Goal: Use online tool/utility: Use online tool/utility

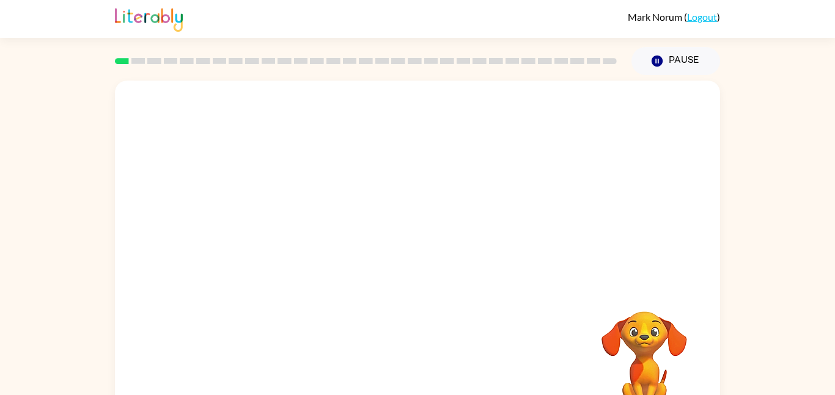
click at [571, 119] on video "Your browser must support playing .mp4 files to use Literably. Please try using…" at bounding box center [417, 183] width 605 height 205
click at [279, 161] on video "Your browser must support playing .mp4 files to use Literably. Please try using…" at bounding box center [417, 183] width 605 height 205
click at [448, 173] on video "Your browser must support playing .mp4 files to use Literably. Please try using…" at bounding box center [417, 183] width 605 height 205
click at [436, 230] on video "Your browser must support playing .mp4 files to use Literably. Please try using…" at bounding box center [417, 183] width 605 height 205
click at [291, 229] on video "Your browser must support playing .mp4 files to use Literably. Please try using…" at bounding box center [417, 183] width 605 height 205
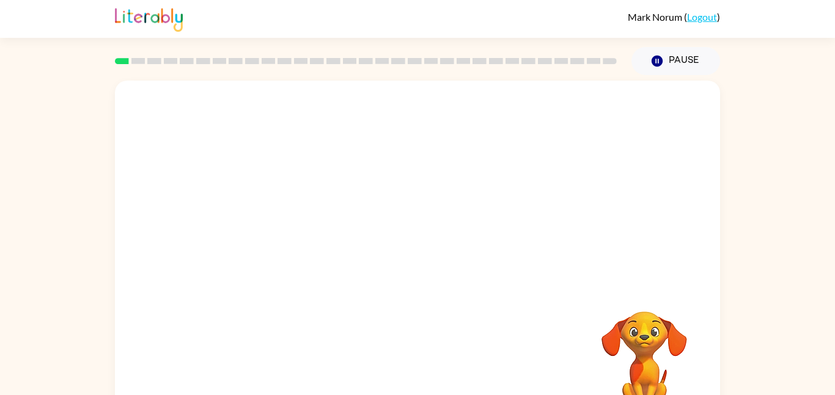
click at [307, 232] on video "Your browser must support playing .mp4 files to use Literably. Please try using…" at bounding box center [417, 183] width 605 height 205
click at [442, 269] on button "button" at bounding box center [417, 261] width 78 height 45
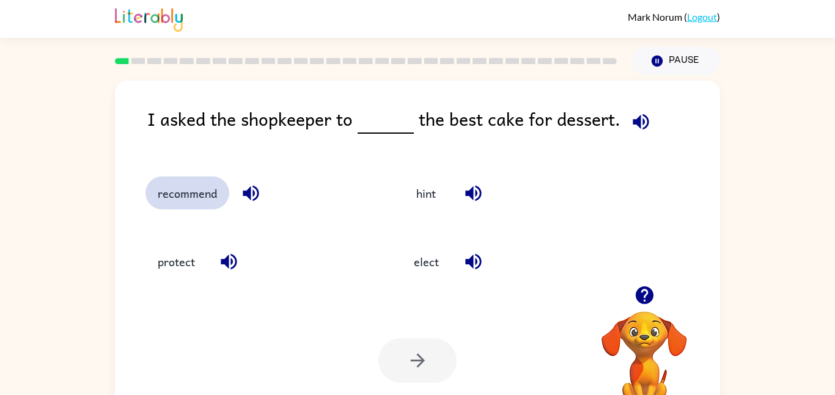
click at [210, 201] on button "recommend" at bounding box center [187, 193] width 84 height 33
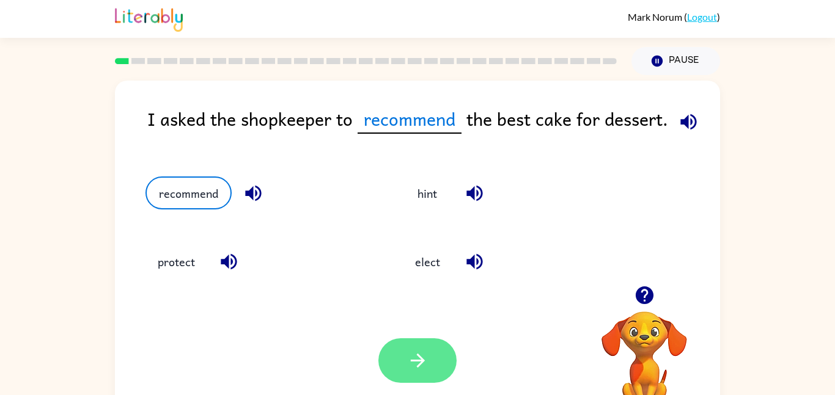
click at [390, 364] on button "button" at bounding box center [417, 361] width 78 height 45
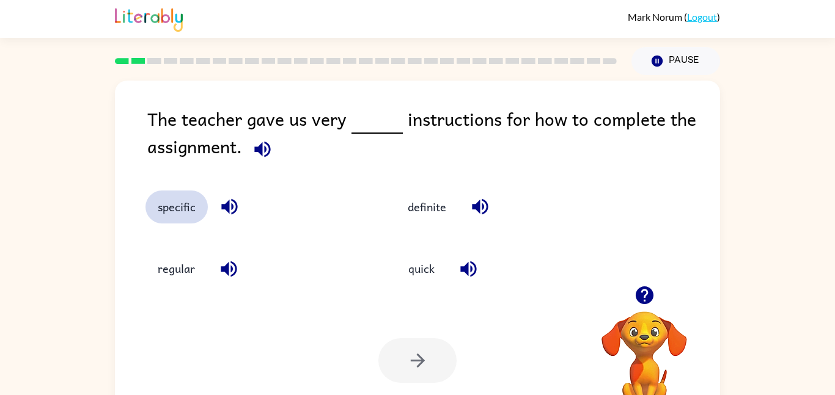
click at [193, 210] on button "specific" at bounding box center [176, 207] width 62 height 33
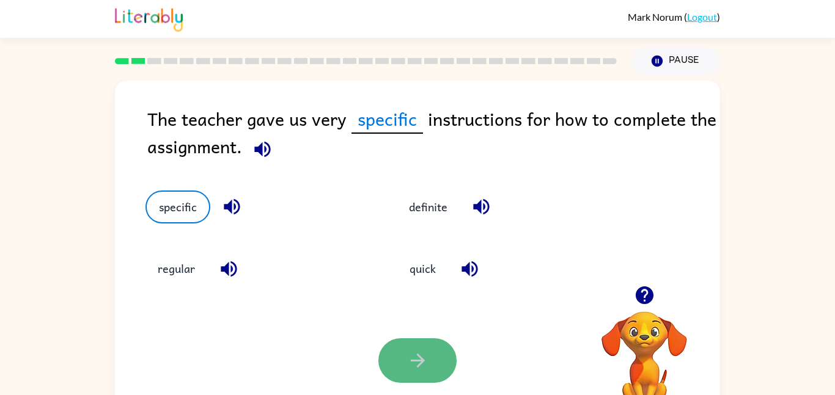
click at [408, 354] on icon "button" at bounding box center [417, 360] width 21 height 21
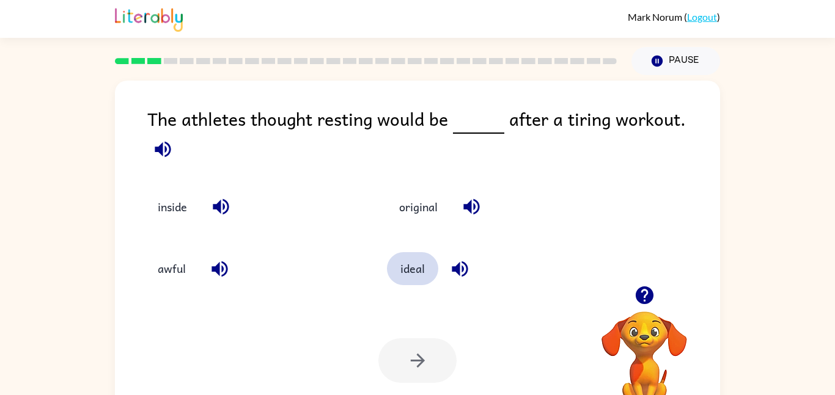
click at [421, 273] on button "ideal" at bounding box center [412, 268] width 51 height 33
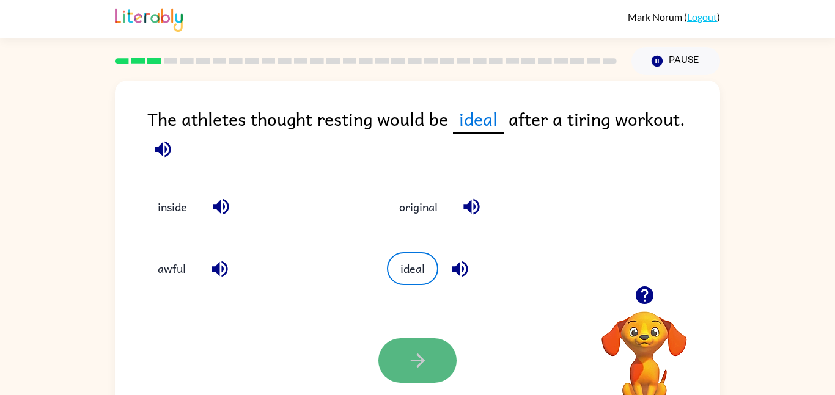
click at [419, 354] on icon "button" at bounding box center [417, 360] width 21 height 21
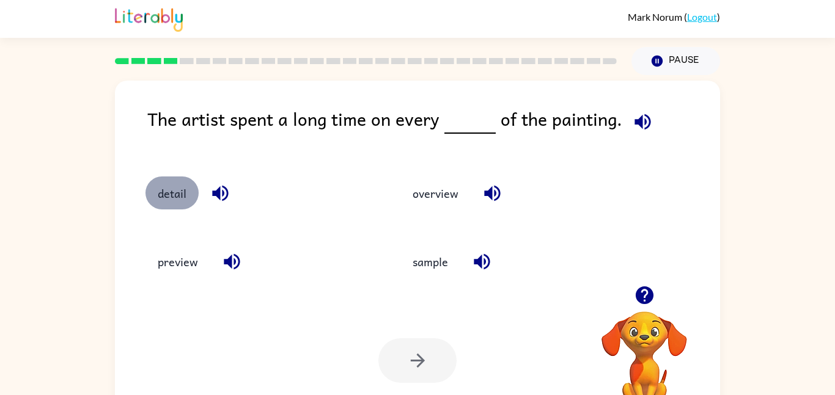
click at [189, 184] on button "detail" at bounding box center [171, 193] width 53 height 33
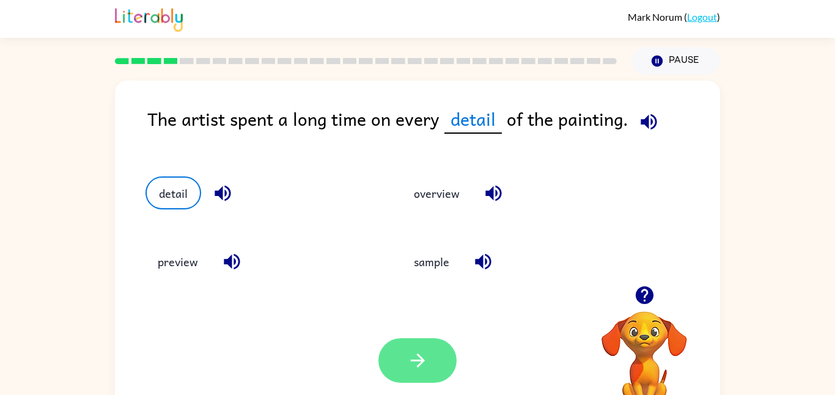
click at [449, 352] on button "button" at bounding box center [417, 361] width 78 height 45
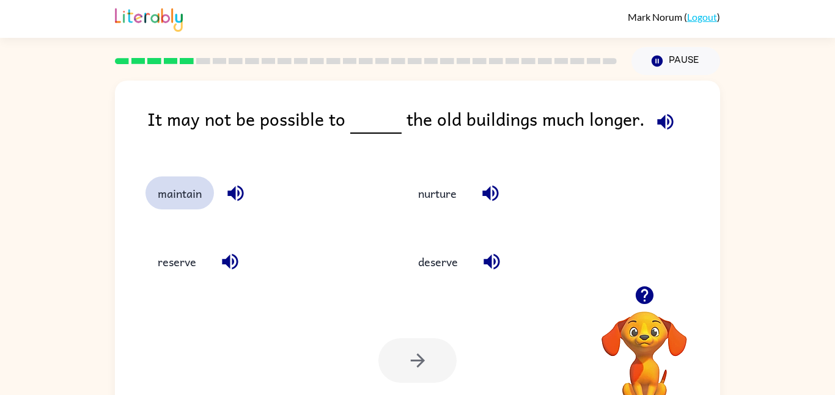
click at [186, 199] on button "maintain" at bounding box center [179, 193] width 68 height 33
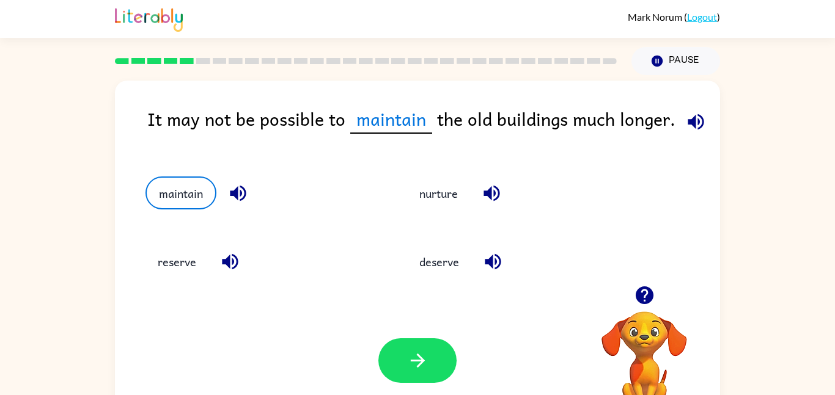
click at [467, 359] on div "Your browser must support playing .mp4 files to use Literably. Please try using…" at bounding box center [417, 361] width 605 height 138
click at [403, 349] on button "button" at bounding box center [417, 361] width 78 height 45
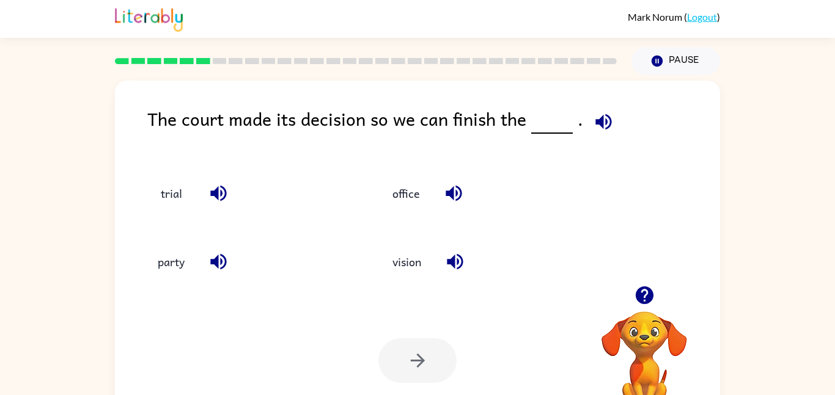
click at [408, 328] on div "Your browser must support playing .mp4 files to use Literably. Please try using…" at bounding box center [417, 361] width 605 height 138
click at [174, 189] on button "trial" at bounding box center [170, 193] width 51 height 33
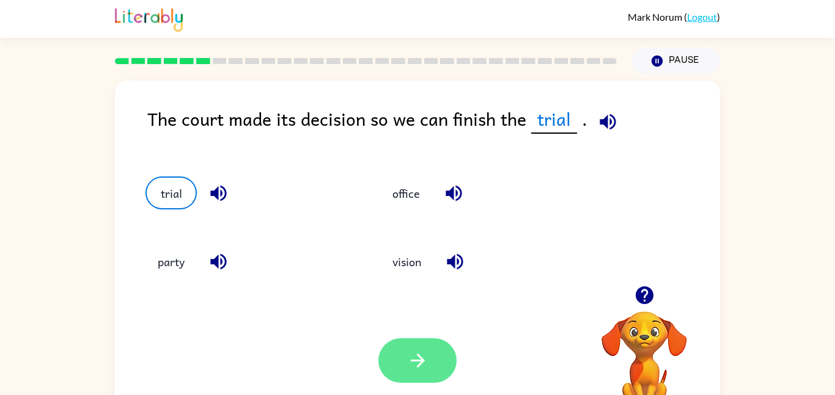
click at [407, 340] on button "button" at bounding box center [417, 361] width 78 height 45
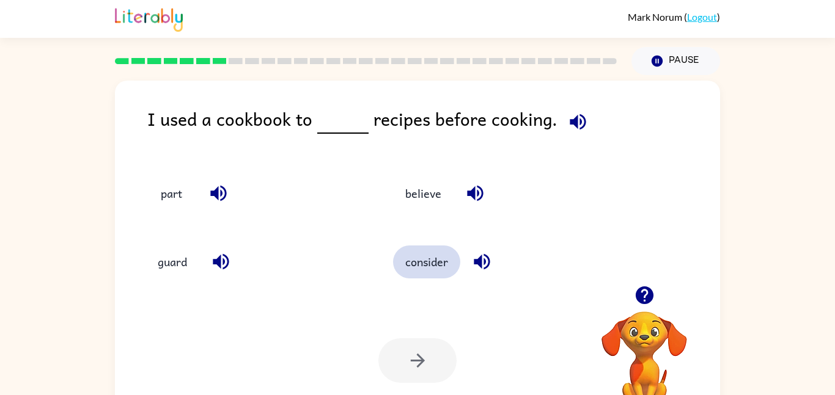
click at [439, 267] on button "consider" at bounding box center [426, 262] width 67 height 33
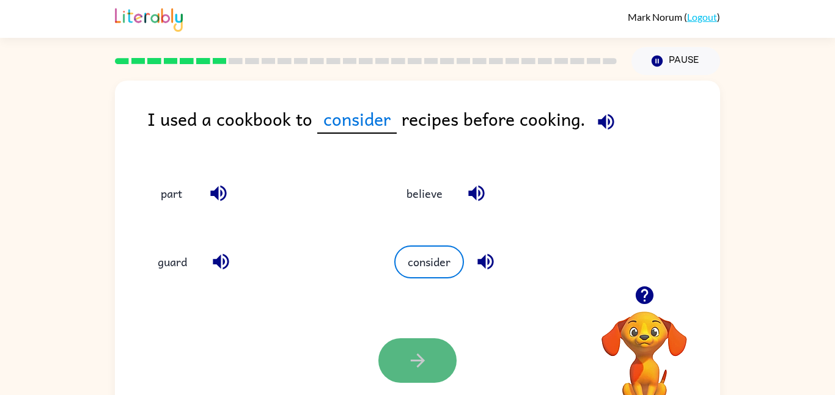
click at [435, 356] on button "button" at bounding box center [417, 361] width 78 height 45
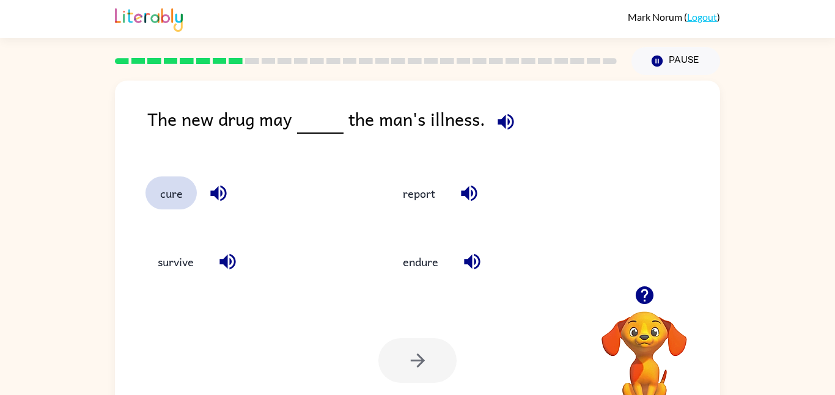
click at [179, 182] on button "cure" at bounding box center [170, 193] width 51 height 33
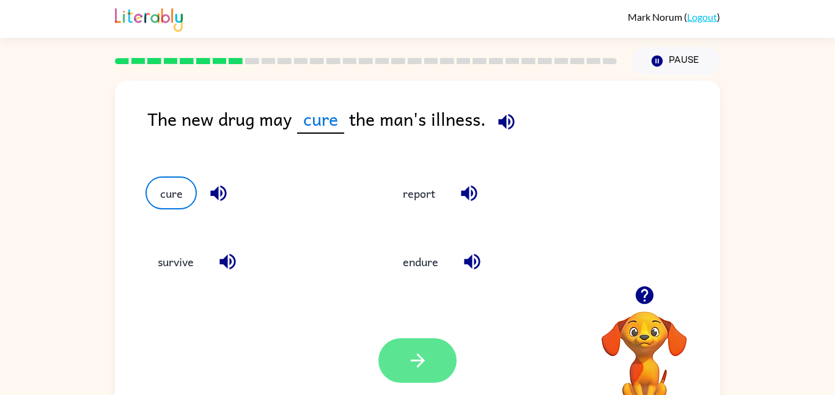
click at [438, 351] on button "button" at bounding box center [417, 361] width 78 height 45
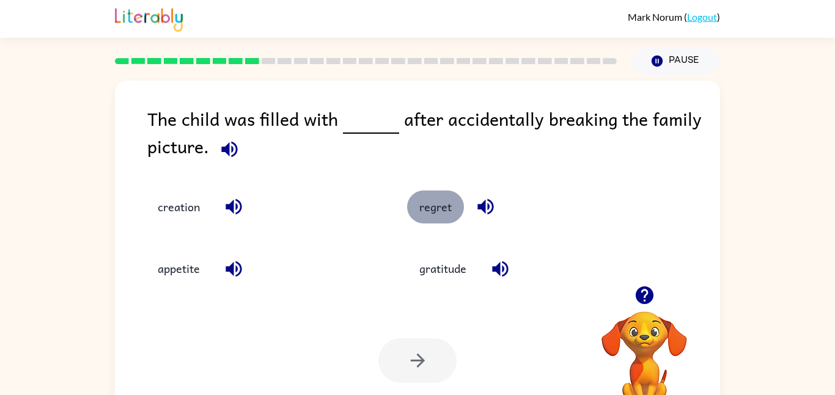
click at [442, 211] on button "regret" at bounding box center [435, 207] width 57 height 33
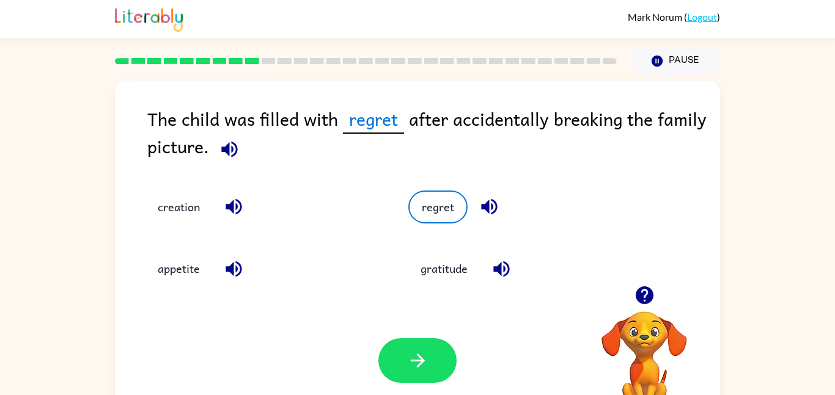
click at [343, 378] on div "Your browser must support playing .mp4 files to use Literably. Please try using…" at bounding box center [417, 361] width 605 height 138
click at [418, 355] on icon "button" at bounding box center [417, 361] width 14 height 14
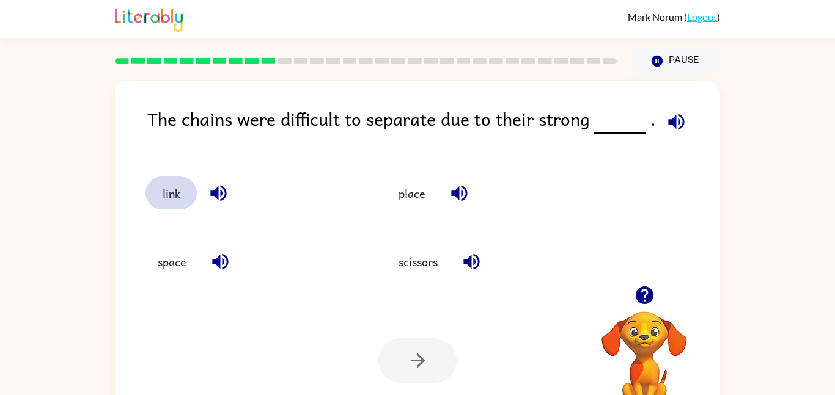
click at [176, 191] on button "link" at bounding box center [170, 193] width 51 height 33
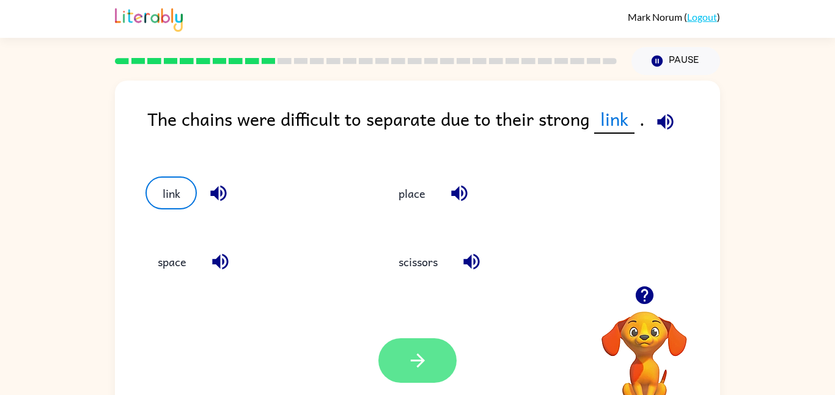
click at [430, 354] on button "button" at bounding box center [417, 361] width 78 height 45
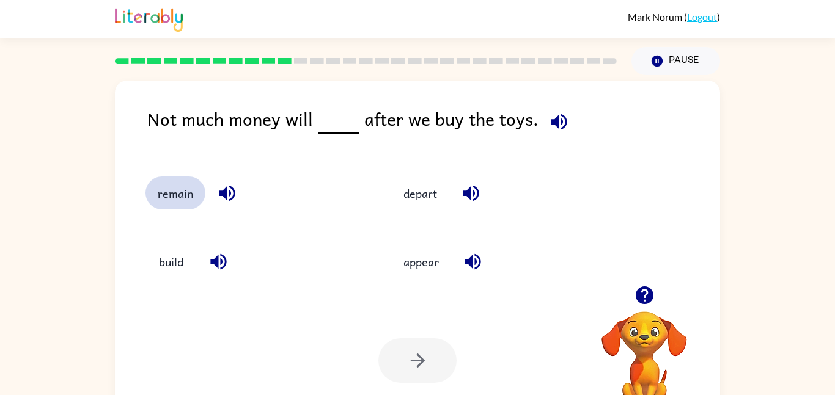
click at [197, 197] on button "remain" at bounding box center [175, 193] width 60 height 33
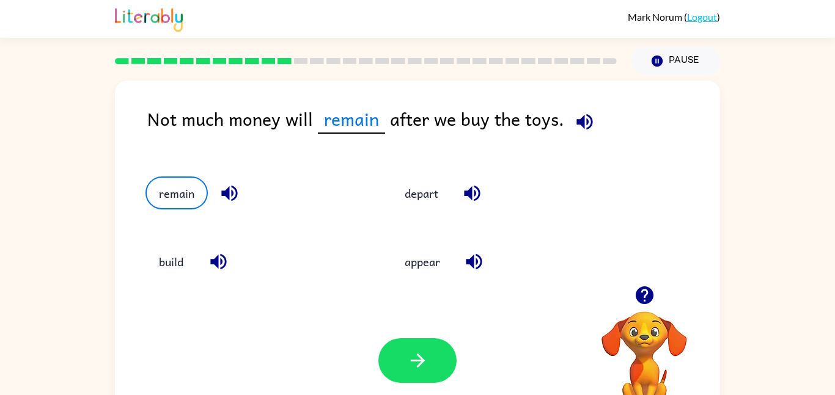
click at [411, 334] on div "Your browser must support playing .mp4 files to use Literably. Please try using…" at bounding box center [417, 361] width 605 height 138
click at [408, 345] on button "button" at bounding box center [417, 361] width 78 height 45
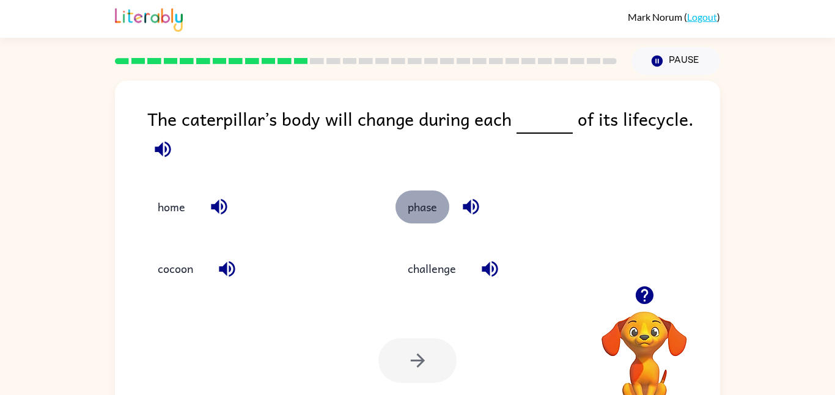
click at [419, 215] on button "phase" at bounding box center [422, 207] width 54 height 33
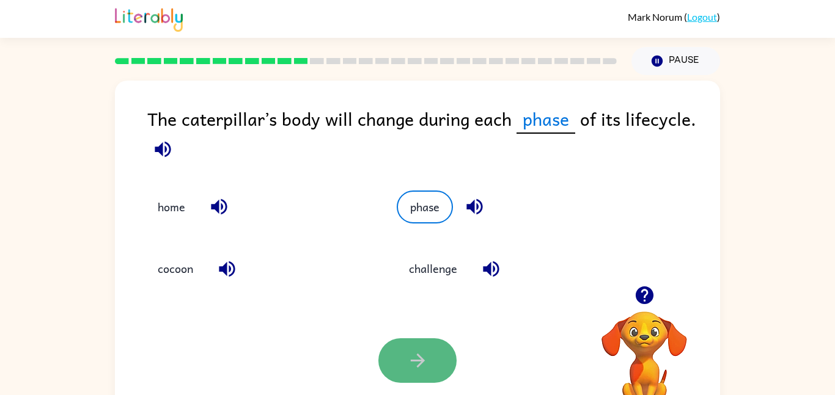
click at [416, 376] on button "button" at bounding box center [417, 361] width 78 height 45
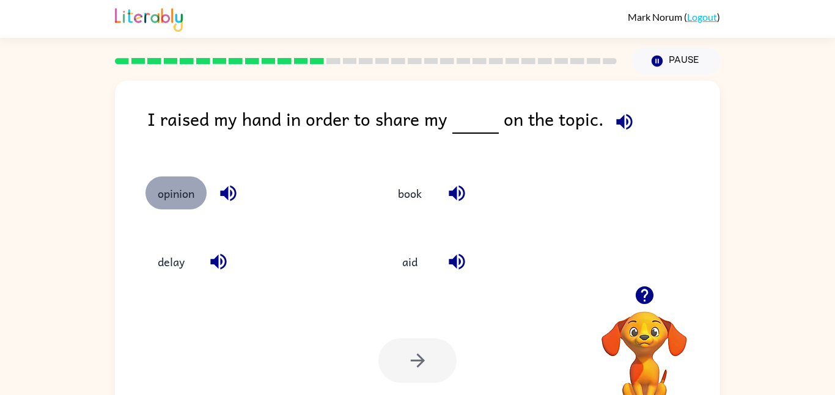
click at [171, 189] on button "opinion" at bounding box center [175, 193] width 61 height 33
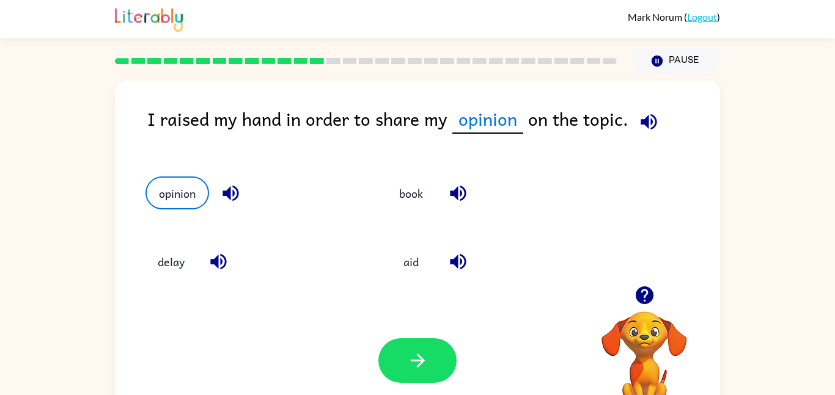
click at [425, 333] on div "Your browser must support playing .mp4 files to use Literably. Please try using…" at bounding box center [417, 361] width 605 height 138
click at [419, 344] on button "button" at bounding box center [417, 361] width 78 height 45
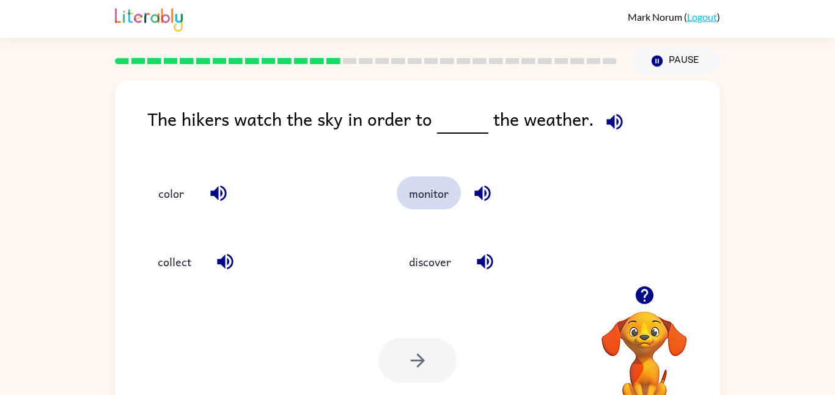
click at [412, 204] on button "monitor" at bounding box center [429, 193] width 64 height 33
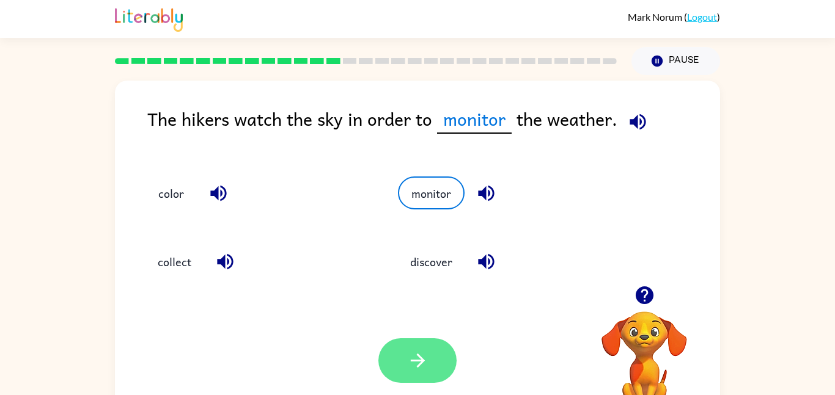
click at [408, 364] on icon "button" at bounding box center [417, 360] width 21 height 21
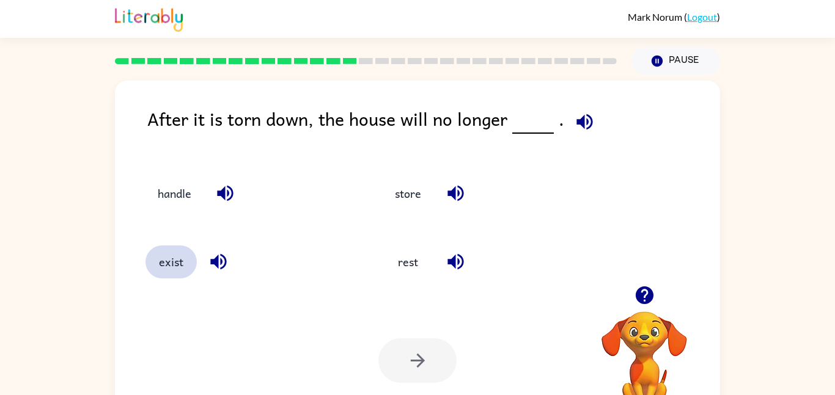
click at [166, 271] on button "exist" at bounding box center [170, 262] width 51 height 33
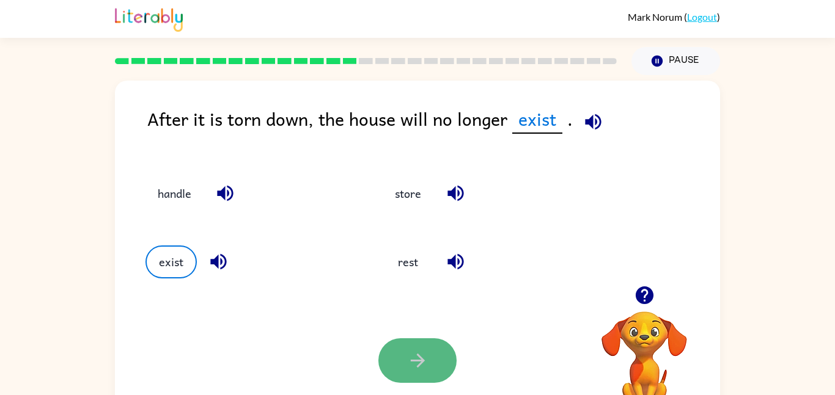
click at [402, 356] on button "button" at bounding box center [417, 361] width 78 height 45
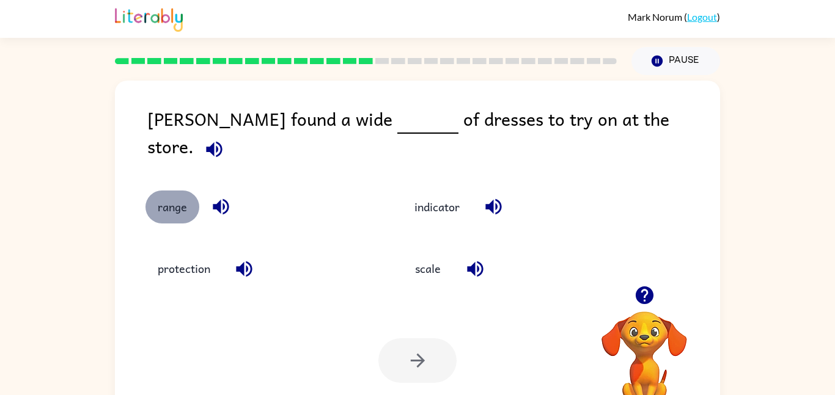
click at [168, 206] on button "range" at bounding box center [172, 207] width 54 height 33
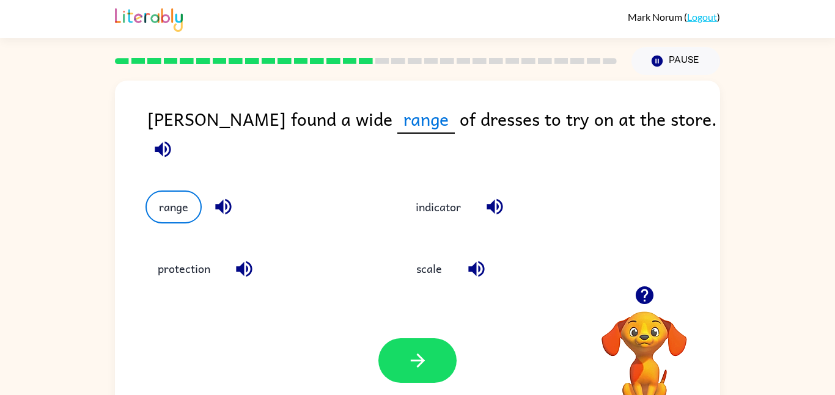
click at [321, 316] on div "Your browser must support playing .mp4 files to use Literably. Please try using…" at bounding box center [417, 361] width 605 height 138
click at [406, 376] on button "button" at bounding box center [417, 361] width 78 height 45
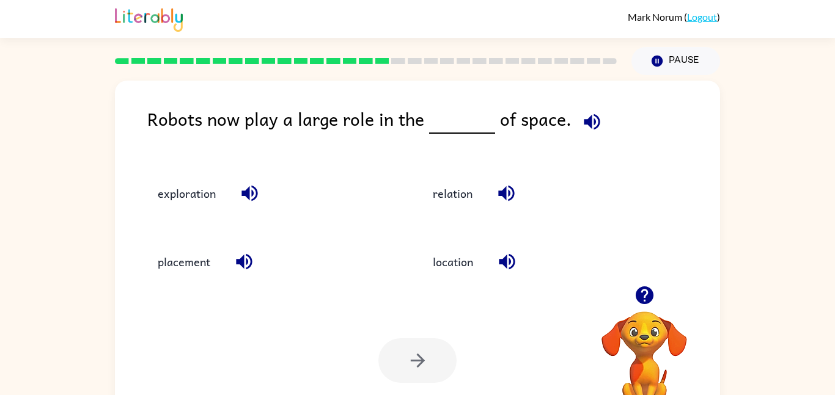
click at [301, 340] on div "Your browser must support playing .mp4 files to use Literably. Please try using…" at bounding box center [417, 361] width 605 height 138
click at [202, 186] on button "exploration" at bounding box center [186, 193] width 83 height 33
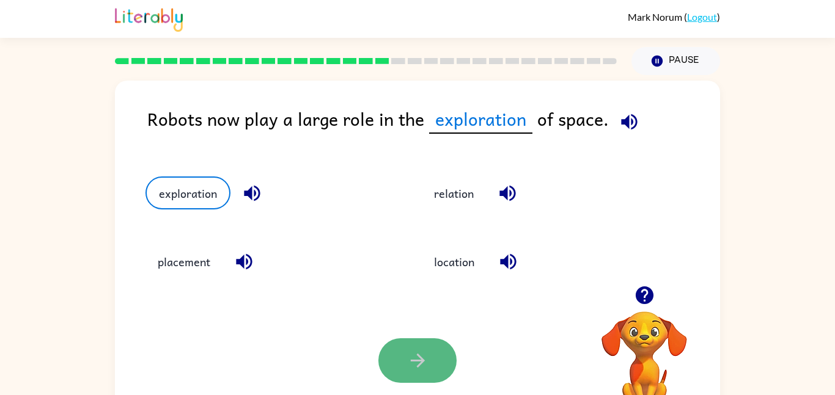
click at [414, 370] on icon "button" at bounding box center [417, 360] width 21 height 21
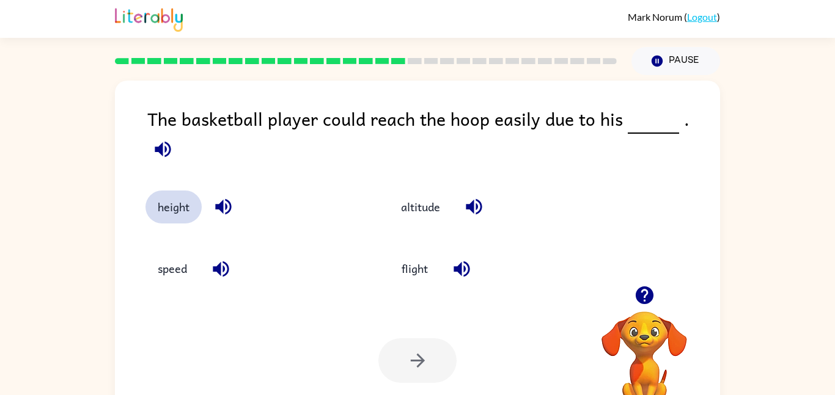
click at [159, 200] on button "height" at bounding box center [173, 207] width 56 height 33
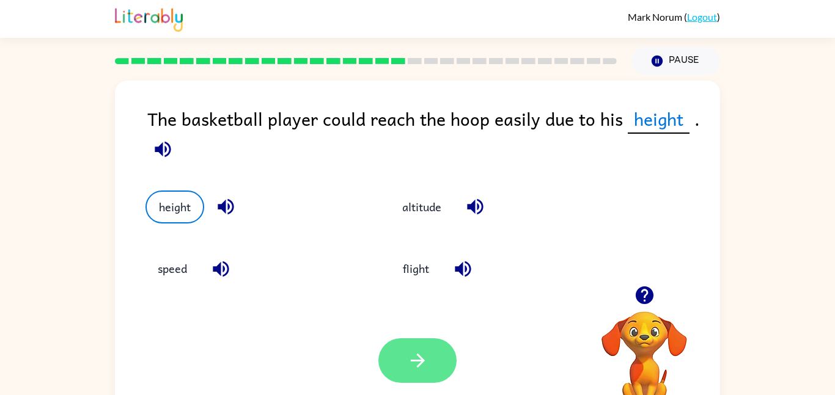
click at [381, 361] on button "button" at bounding box center [417, 361] width 78 height 45
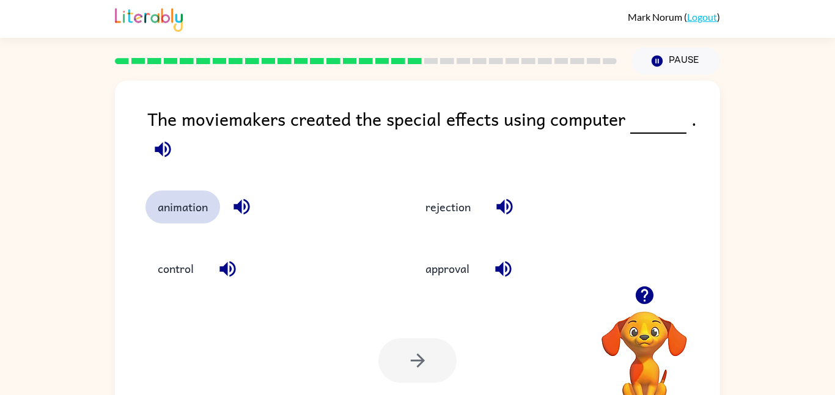
click at [203, 205] on button "animation" at bounding box center [182, 207] width 75 height 33
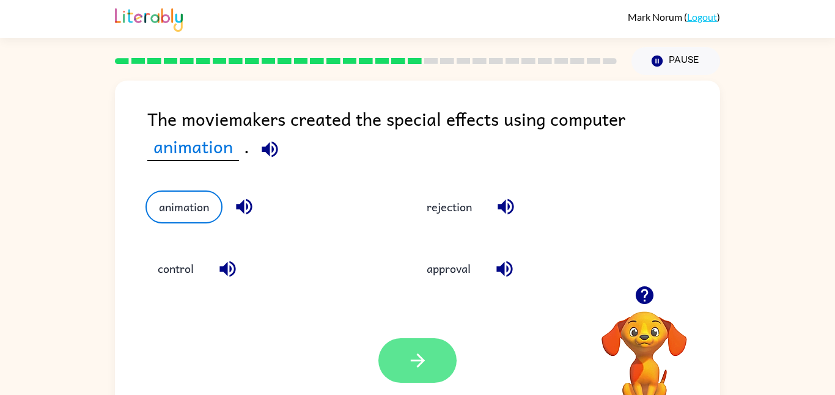
click at [412, 376] on button "button" at bounding box center [417, 361] width 78 height 45
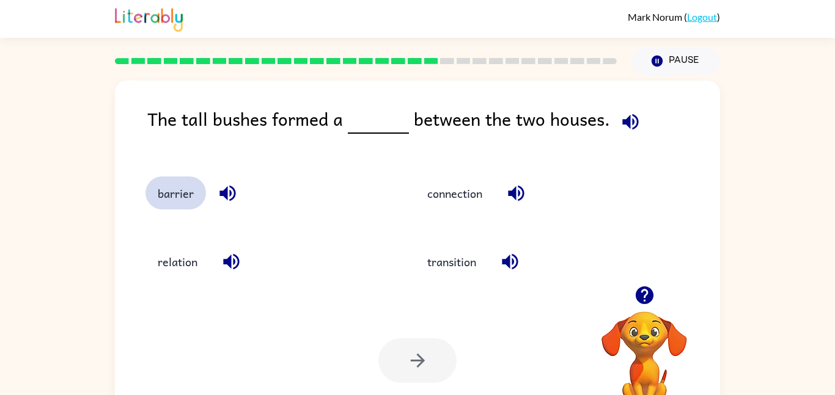
click at [178, 195] on button "barrier" at bounding box center [175, 193] width 61 height 33
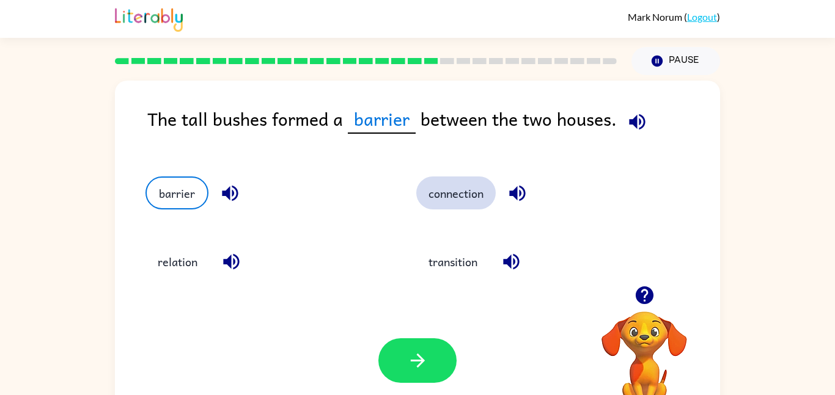
click at [453, 207] on button "connection" at bounding box center [455, 193] width 79 height 33
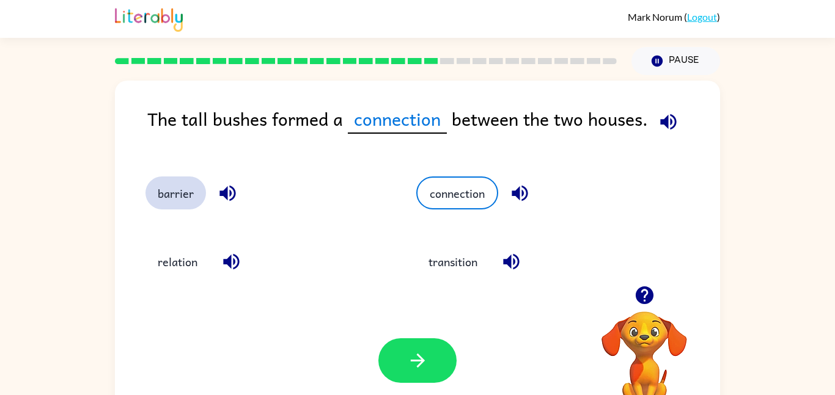
click at [164, 184] on button "barrier" at bounding box center [175, 193] width 61 height 33
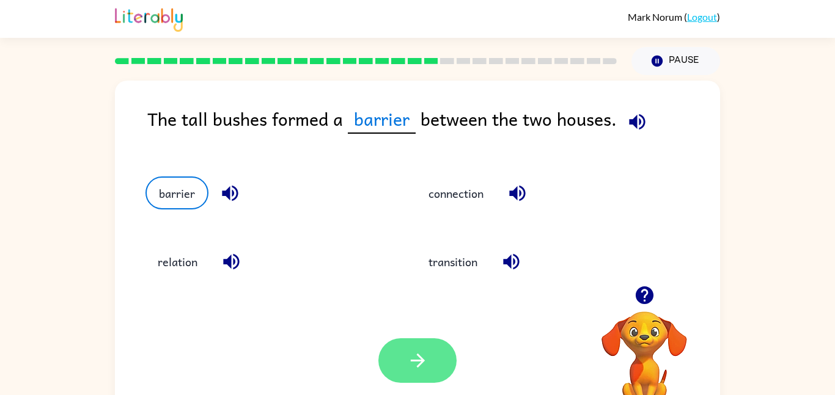
click at [413, 356] on icon "button" at bounding box center [417, 360] width 21 height 21
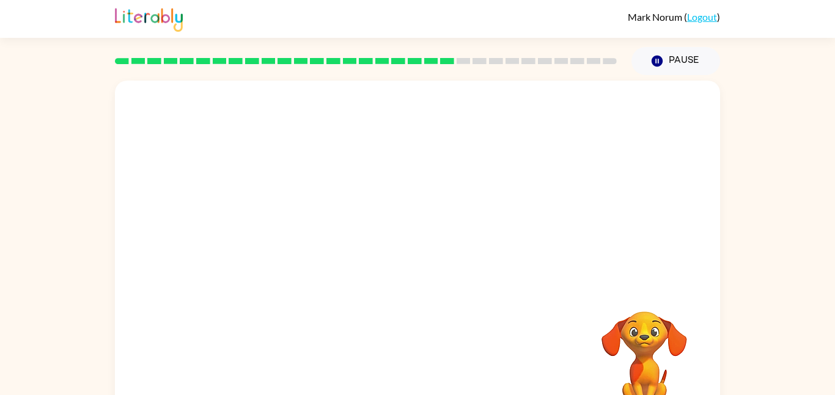
click at [303, 252] on video "Your browser must support playing .mp4 files to use Literably. Please try using…" at bounding box center [417, 183] width 605 height 205
click at [314, 253] on video "Your browser must support playing .mp4 files to use Literably. Please try using…" at bounding box center [417, 183] width 605 height 205
click at [414, 263] on icon "button" at bounding box center [417, 261] width 21 height 21
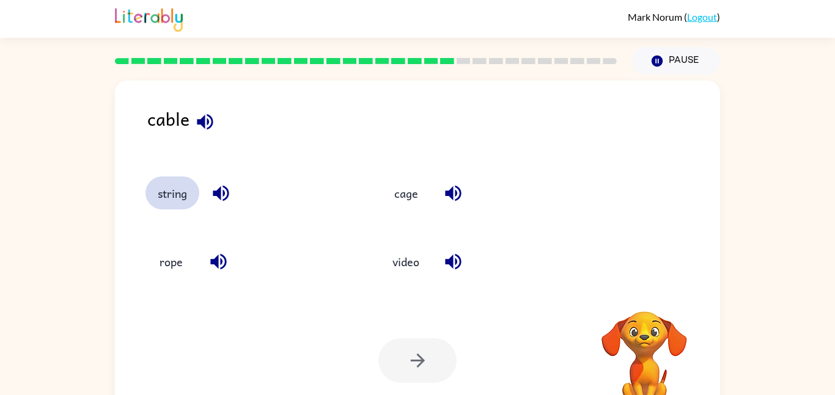
click at [171, 187] on button "string" at bounding box center [172, 193] width 54 height 33
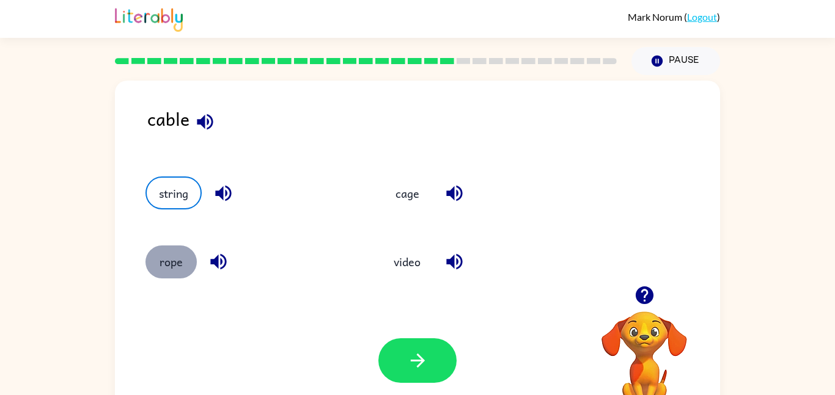
click at [153, 263] on button "rope" at bounding box center [170, 262] width 51 height 33
click at [177, 202] on button "string" at bounding box center [172, 193] width 54 height 33
click at [185, 270] on button "rope" at bounding box center [170, 262] width 51 height 33
click at [182, 191] on button "string" at bounding box center [172, 193] width 54 height 33
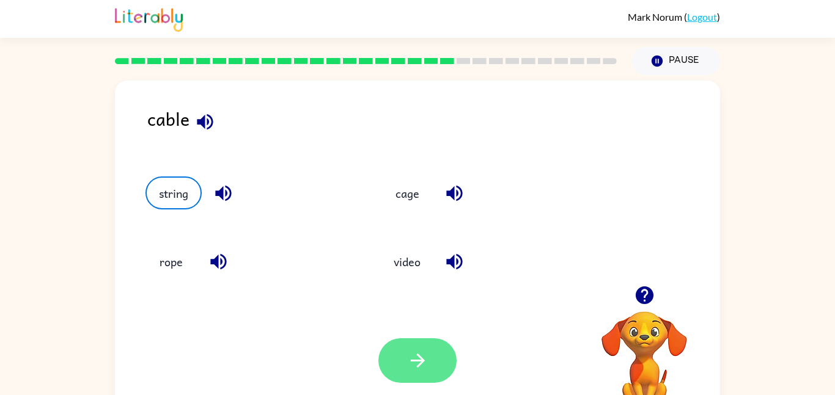
click at [394, 363] on button "button" at bounding box center [417, 361] width 78 height 45
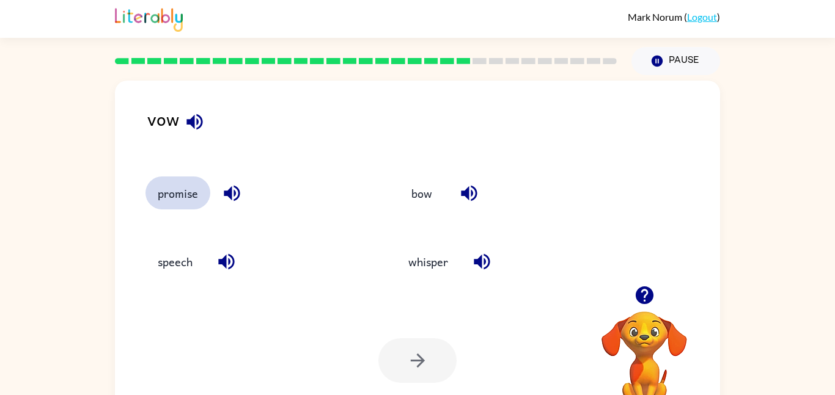
click at [193, 188] on button "promise" at bounding box center [177, 193] width 65 height 33
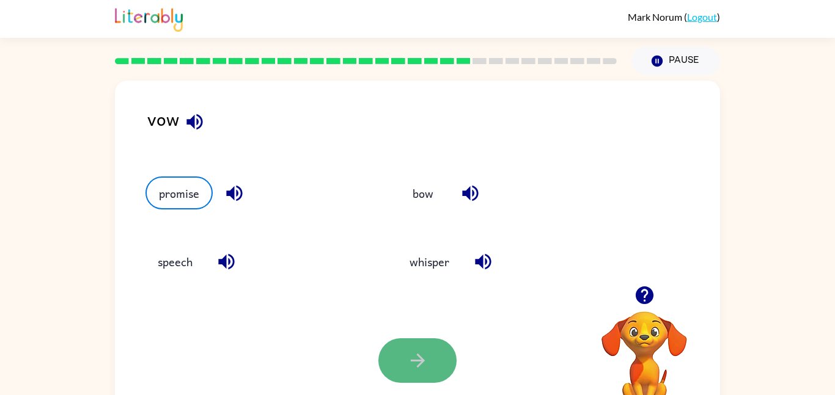
click at [450, 362] on button "button" at bounding box center [417, 361] width 78 height 45
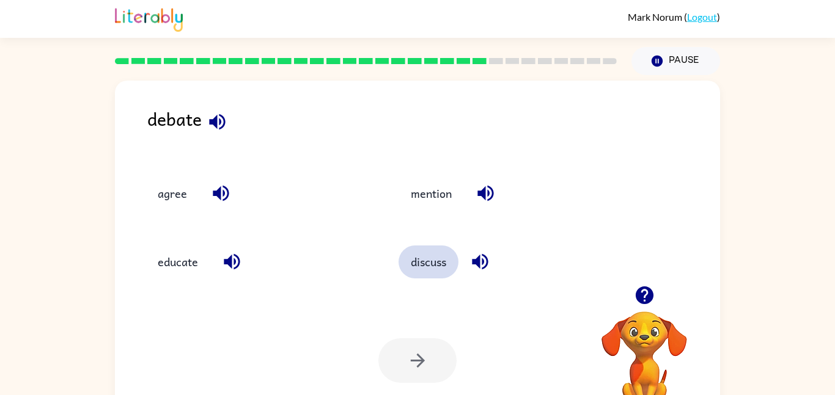
click at [428, 263] on button "discuss" at bounding box center [428, 262] width 60 height 33
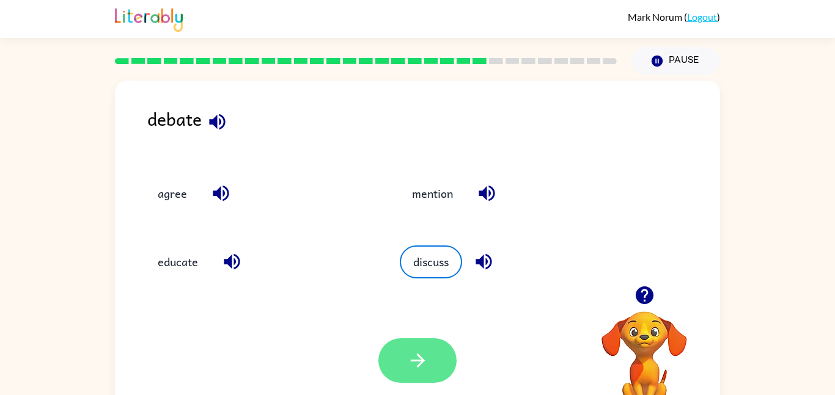
click at [414, 352] on icon "button" at bounding box center [417, 360] width 21 height 21
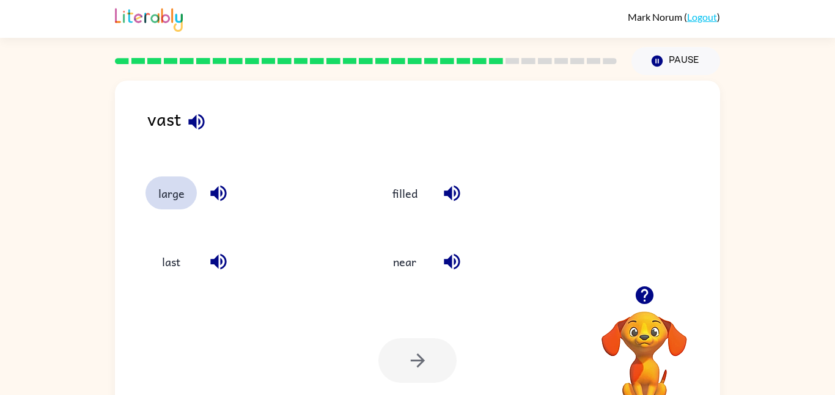
click at [180, 198] on button "large" at bounding box center [170, 193] width 51 height 33
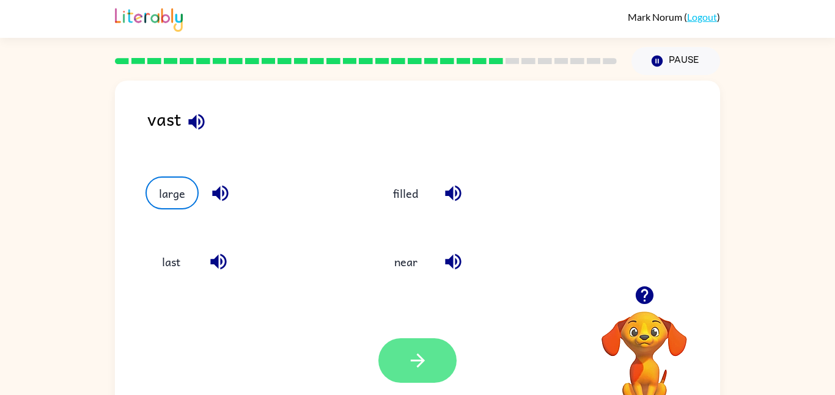
click at [409, 357] on icon "button" at bounding box center [417, 360] width 21 height 21
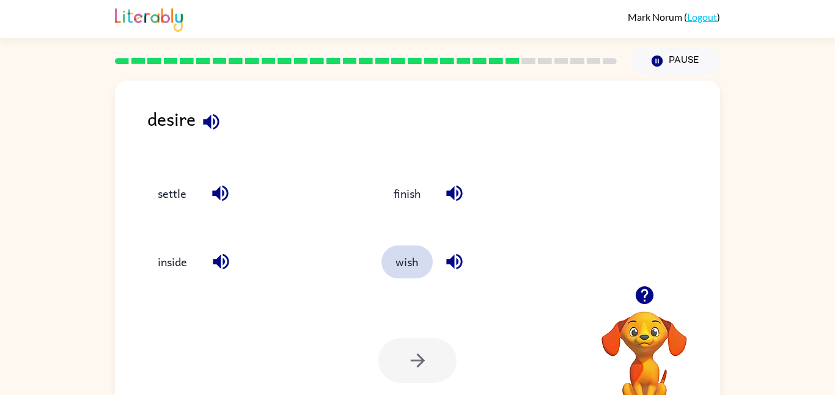
click at [422, 257] on button "wish" at bounding box center [406, 262] width 51 height 33
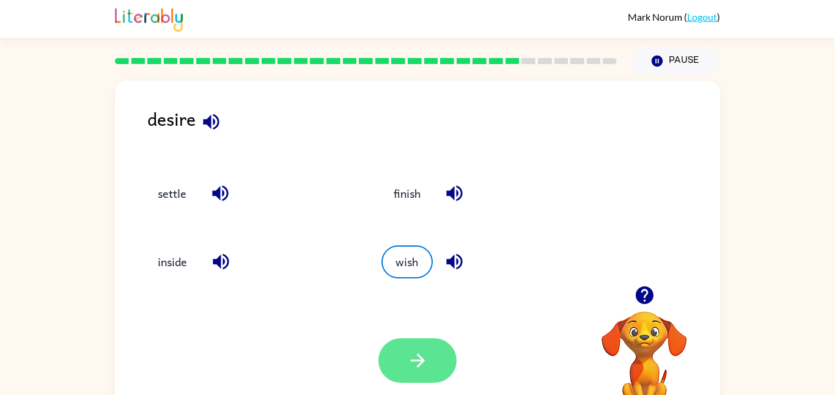
click at [439, 370] on button "button" at bounding box center [417, 361] width 78 height 45
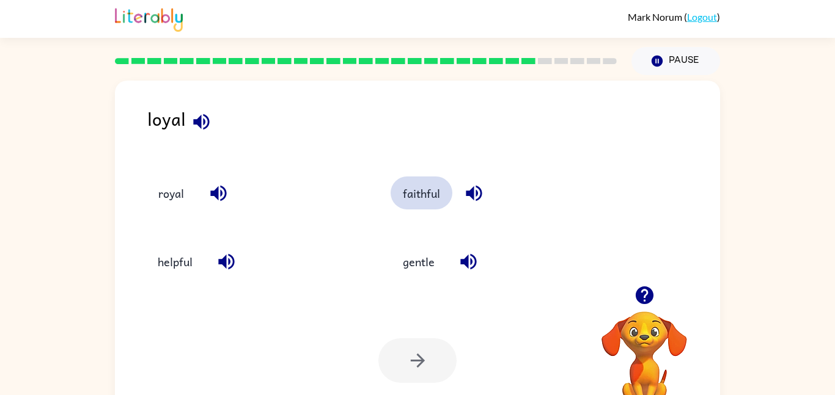
click at [421, 199] on button "faithful" at bounding box center [422, 193] width 62 height 33
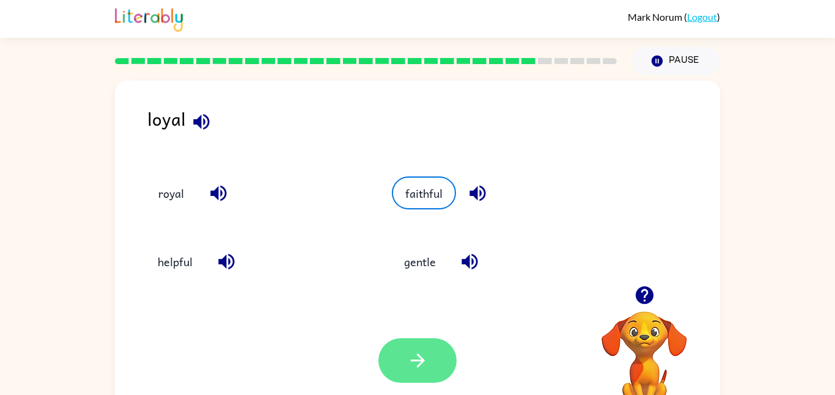
click at [420, 360] on icon "button" at bounding box center [417, 361] width 14 height 14
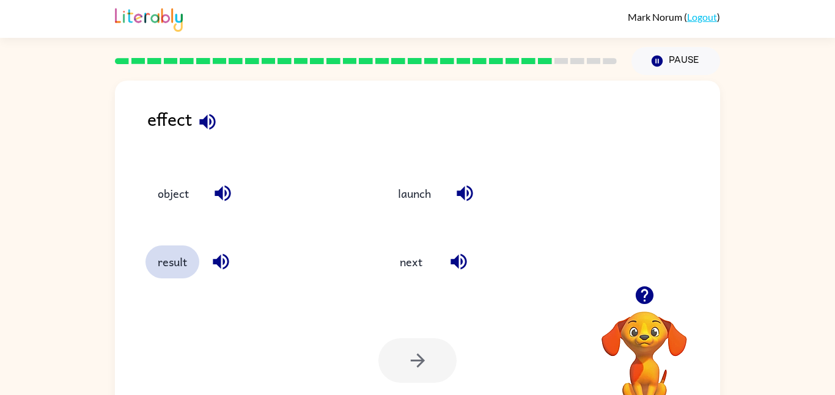
click at [178, 259] on button "result" at bounding box center [172, 262] width 54 height 33
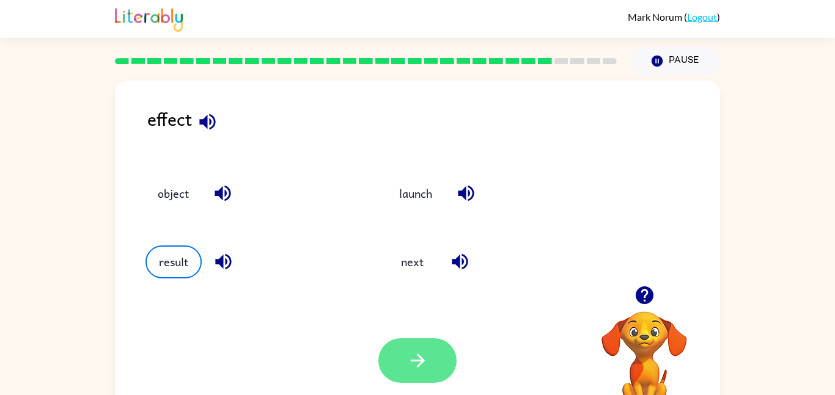
click at [409, 360] on icon "button" at bounding box center [417, 360] width 21 height 21
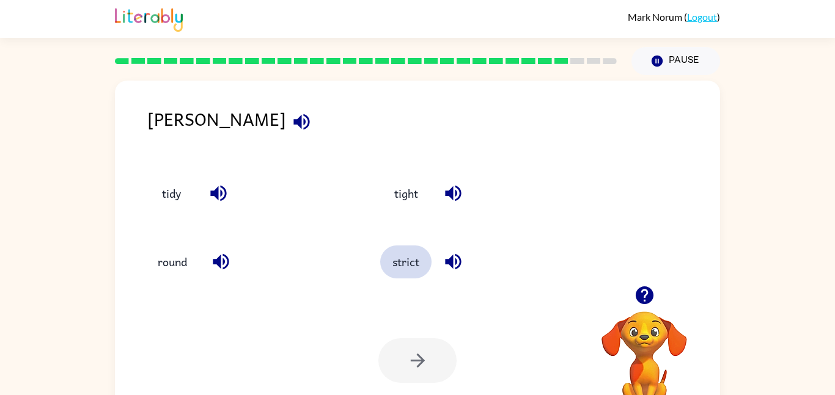
click at [407, 266] on button "strict" at bounding box center [405, 262] width 51 height 33
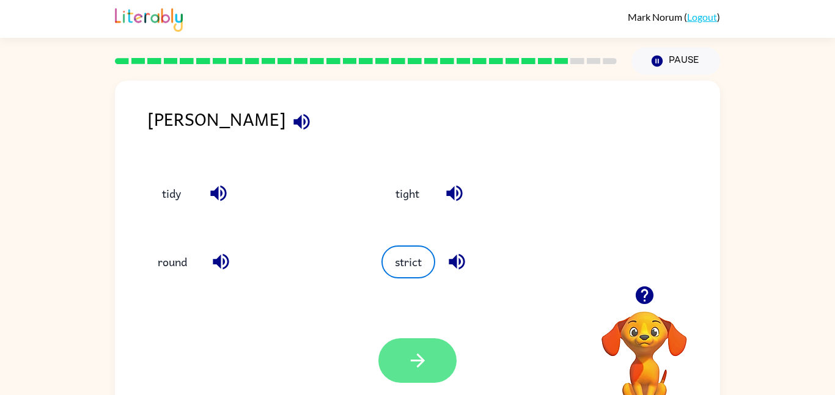
click at [419, 358] on icon "button" at bounding box center [417, 360] width 21 height 21
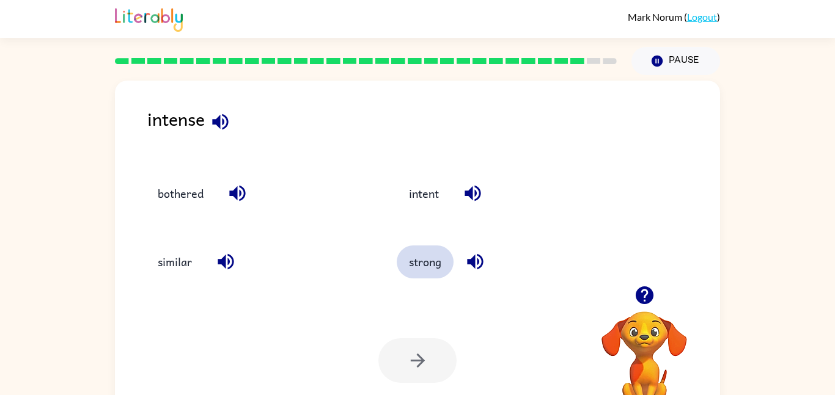
click at [421, 277] on button "strong" at bounding box center [425, 262] width 57 height 33
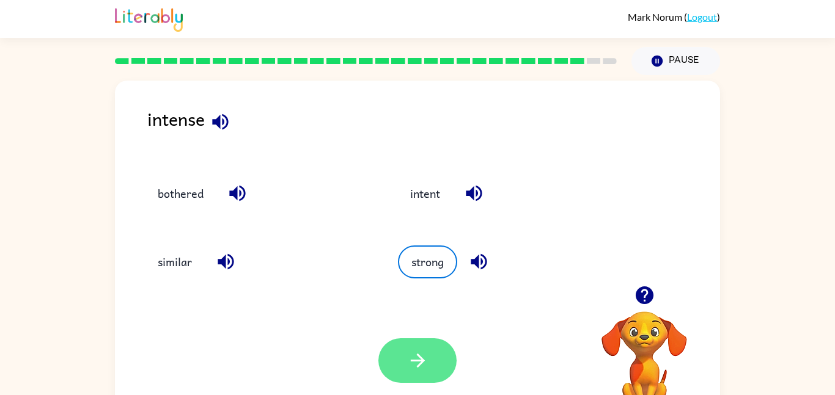
click at [408, 354] on icon "button" at bounding box center [417, 360] width 21 height 21
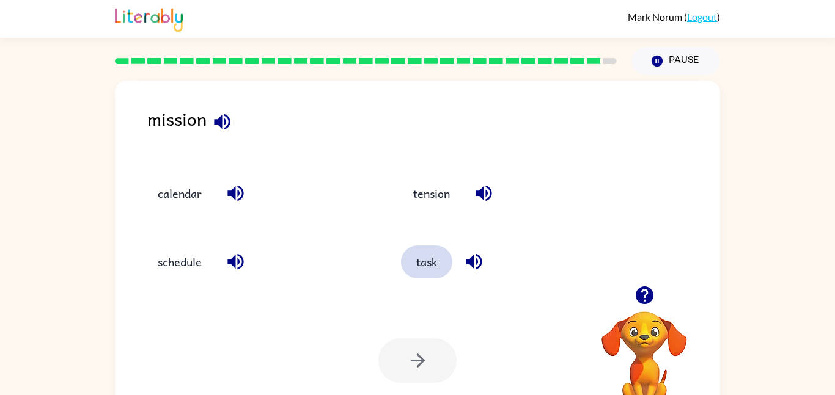
click at [417, 262] on button "task" at bounding box center [426, 262] width 51 height 33
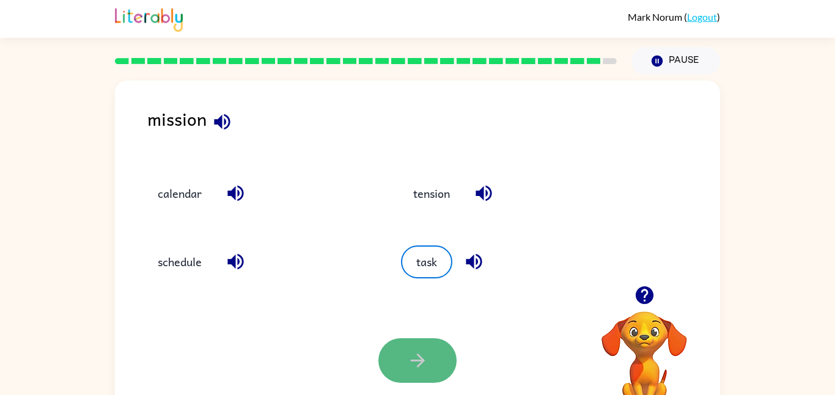
click at [407, 368] on icon "button" at bounding box center [417, 360] width 21 height 21
